Goal: Task Accomplishment & Management: Manage account settings

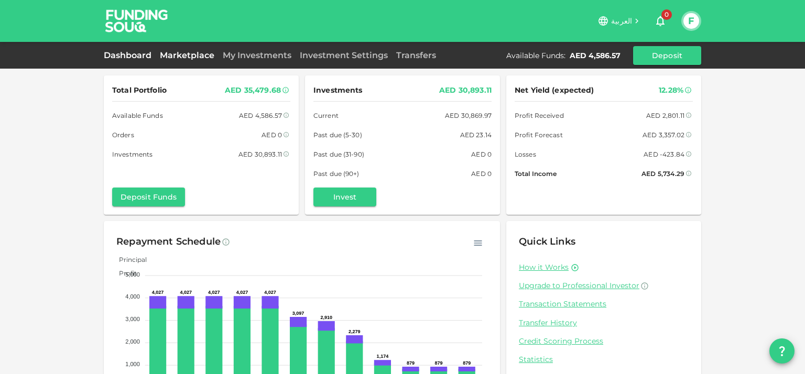
click at [172, 55] on link "Marketplace" at bounding box center [187, 55] width 63 height 10
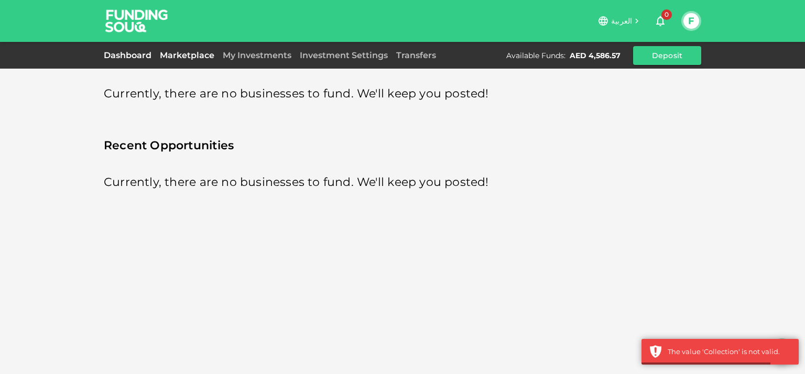
click at [143, 59] on link "Dashboard" at bounding box center [130, 55] width 52 height 10
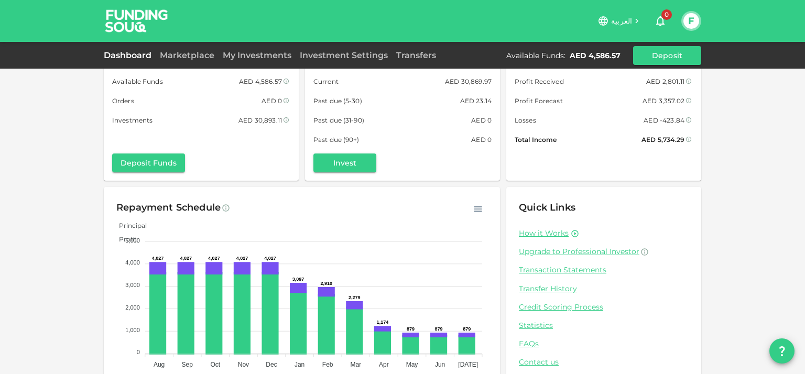
scroll to position [52, 0]
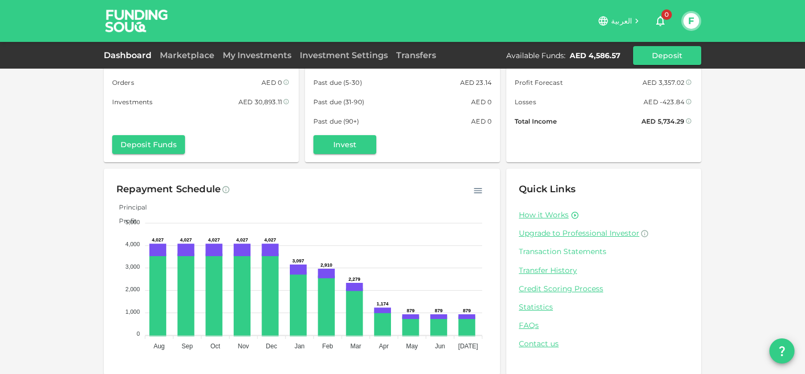
click at [580, 254] on link "Transaction Statements" at bounding box center [604, 252] width 170 height 10
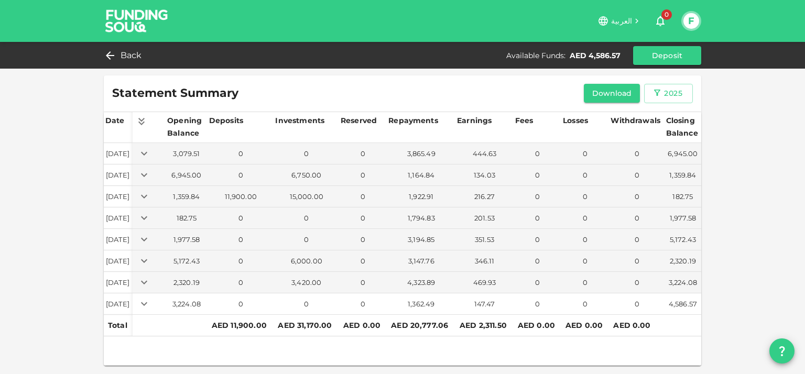
click at [151, 309] on button "Expand" at bounding box center [144, 304] width 15 height 15
